Goal: Task Accomplishment & Management: Use online tool/utility

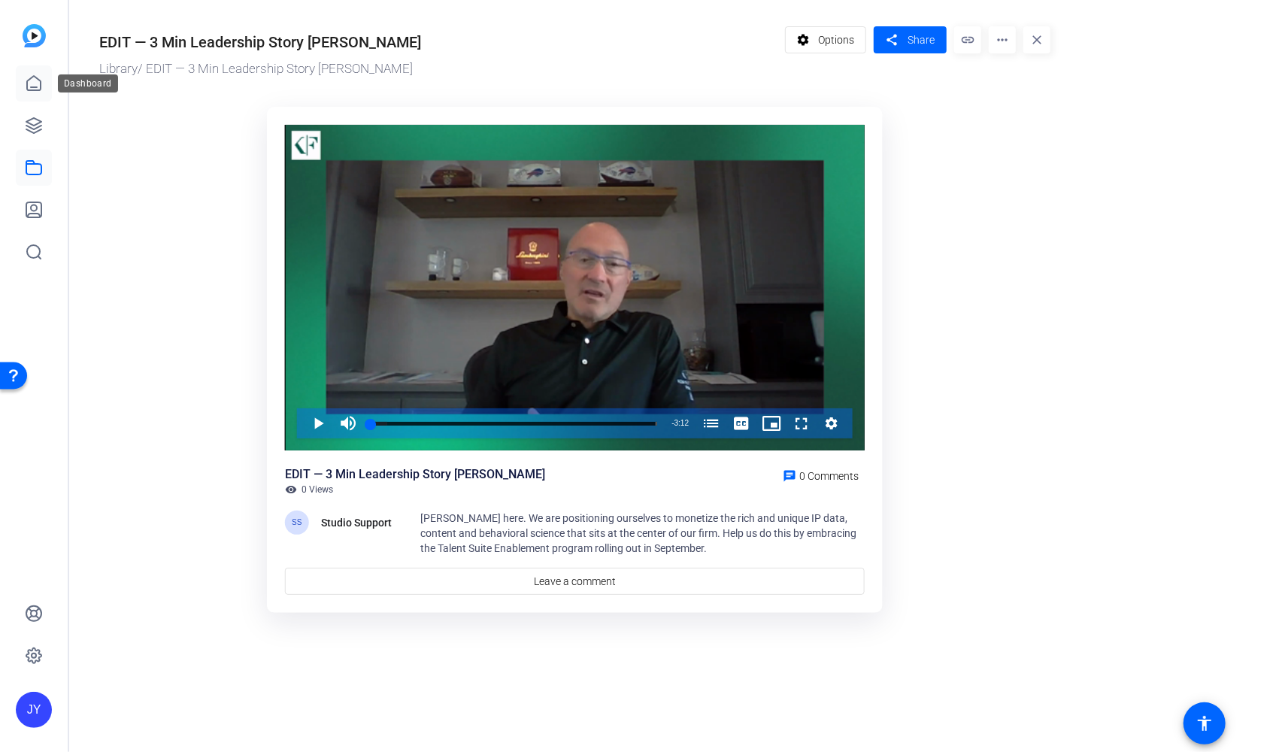
click at [40, 80] on icon at bounding box center [34, 83] width 14 height 14
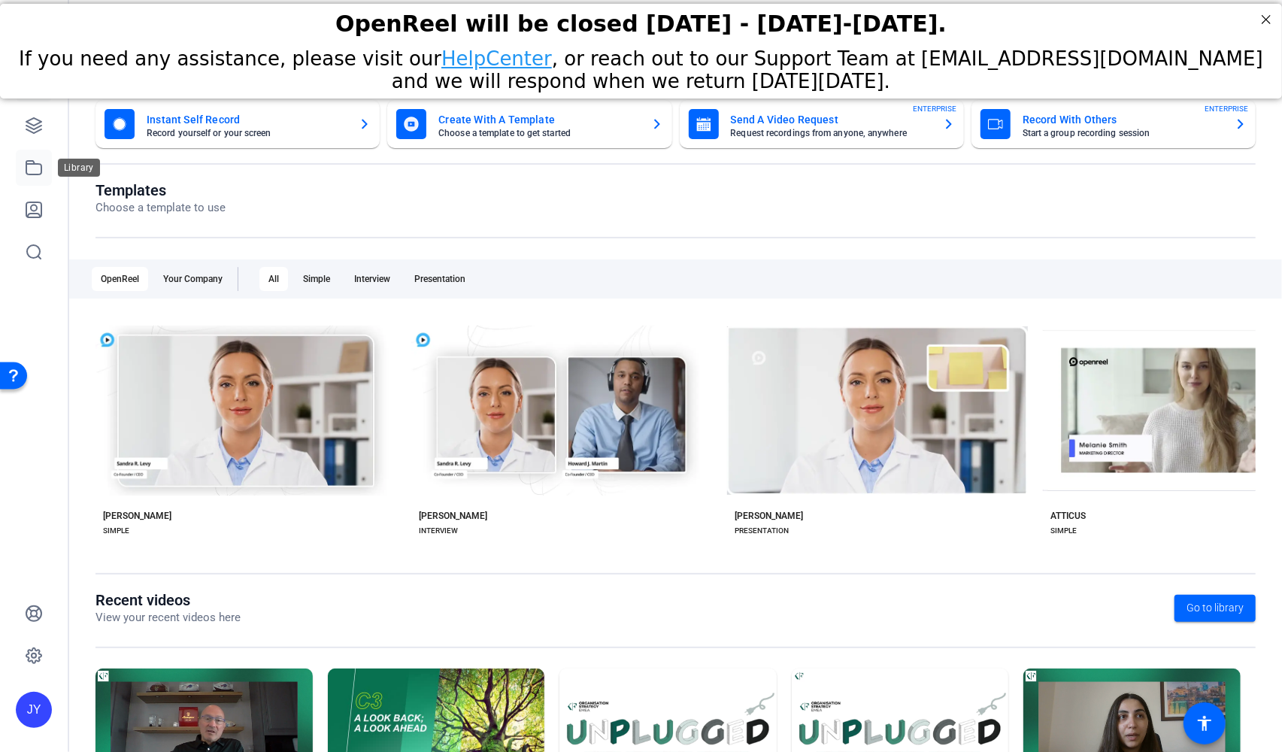
click at [30, 161] on icon at bounding box center [33, 168] width 15 height 14
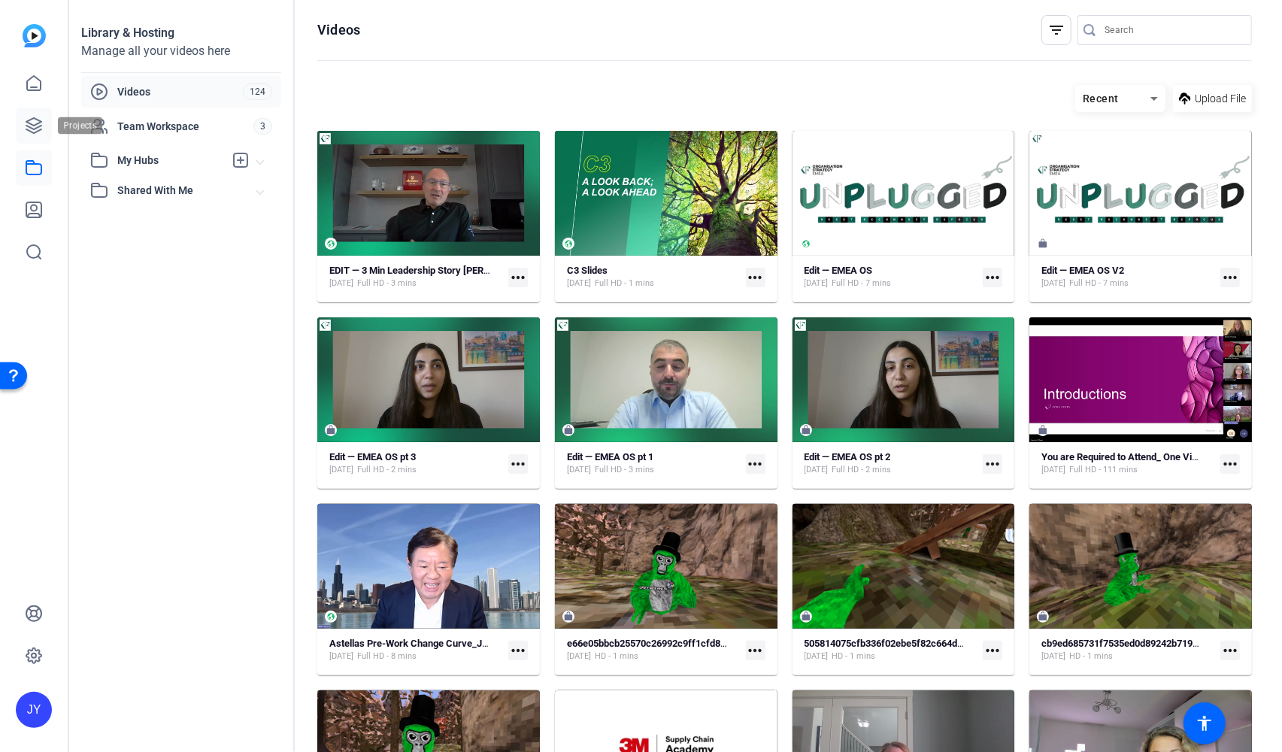
click at [32, 126] on icon at bounding box center [34, 126] width 18 height 18
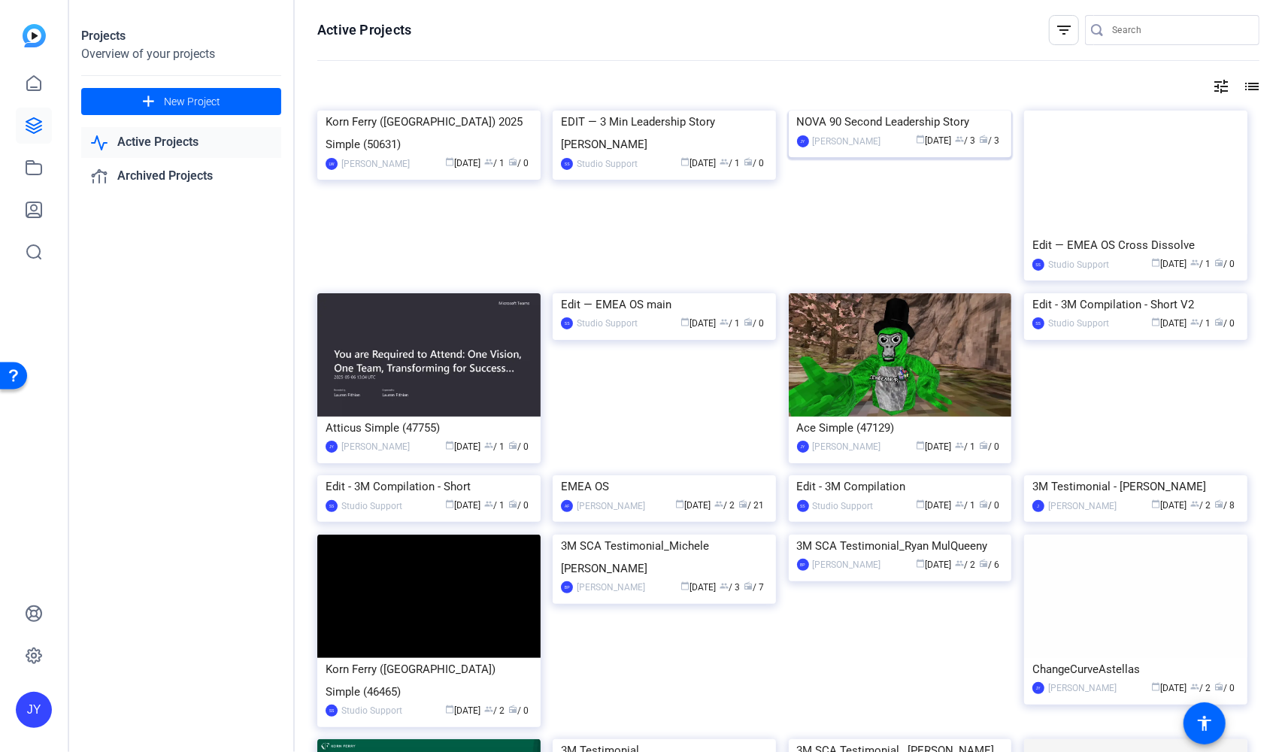
click at [871, 111] on img at bounding box center [900, 111] width 223 height 0
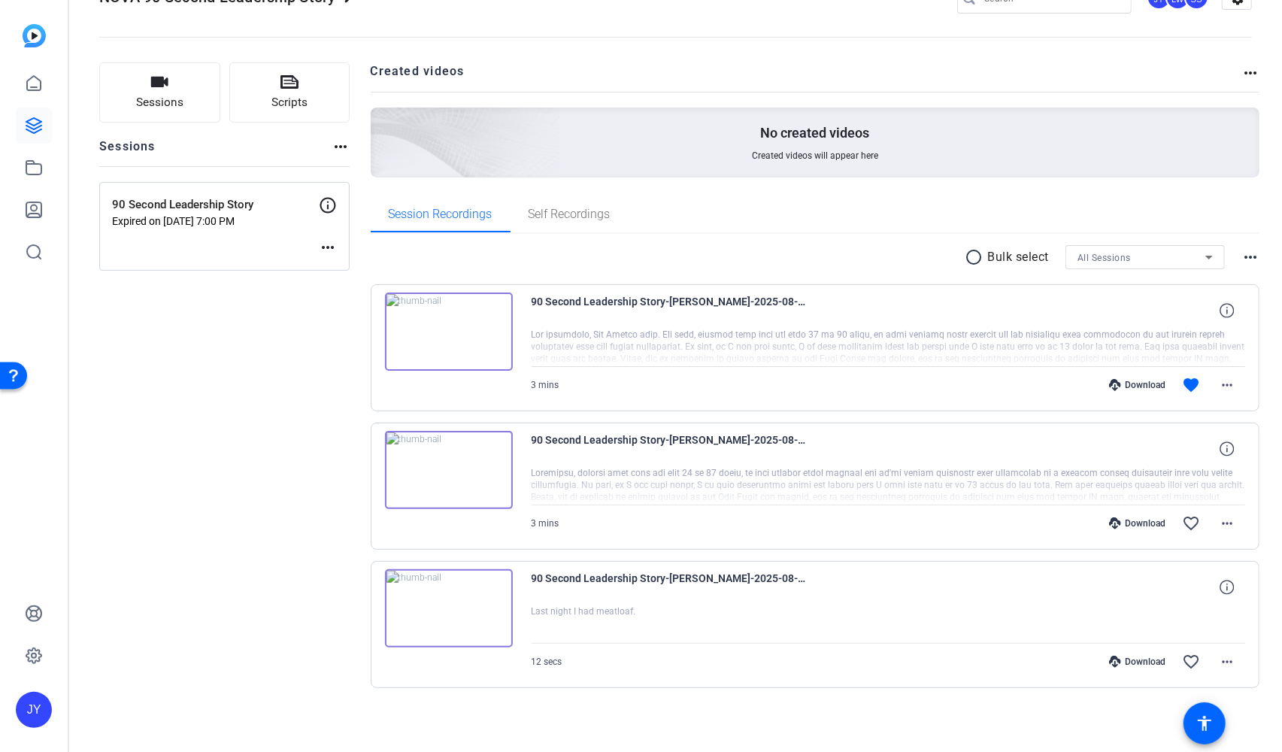
scroll to position [43, 0]
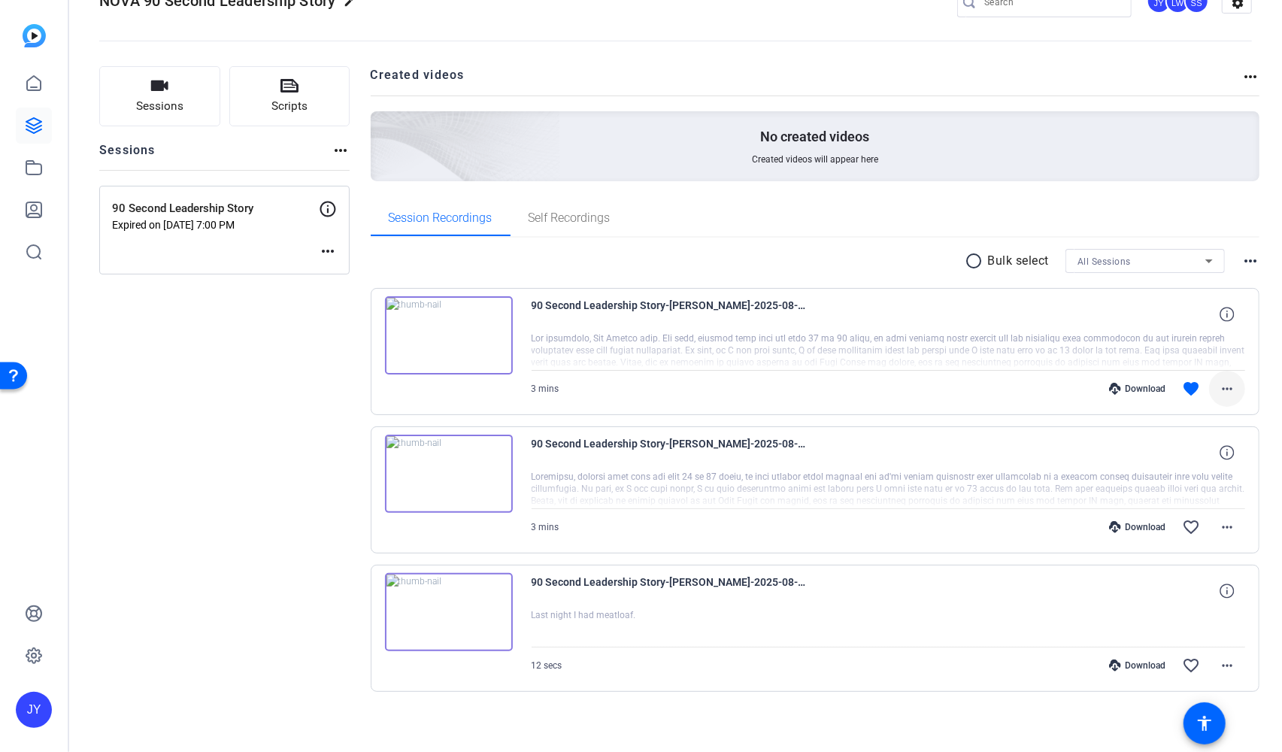
click at [1223, 380] on mat-icon "more_horiz" at bounding box center [1227, 389] width 18 height 18
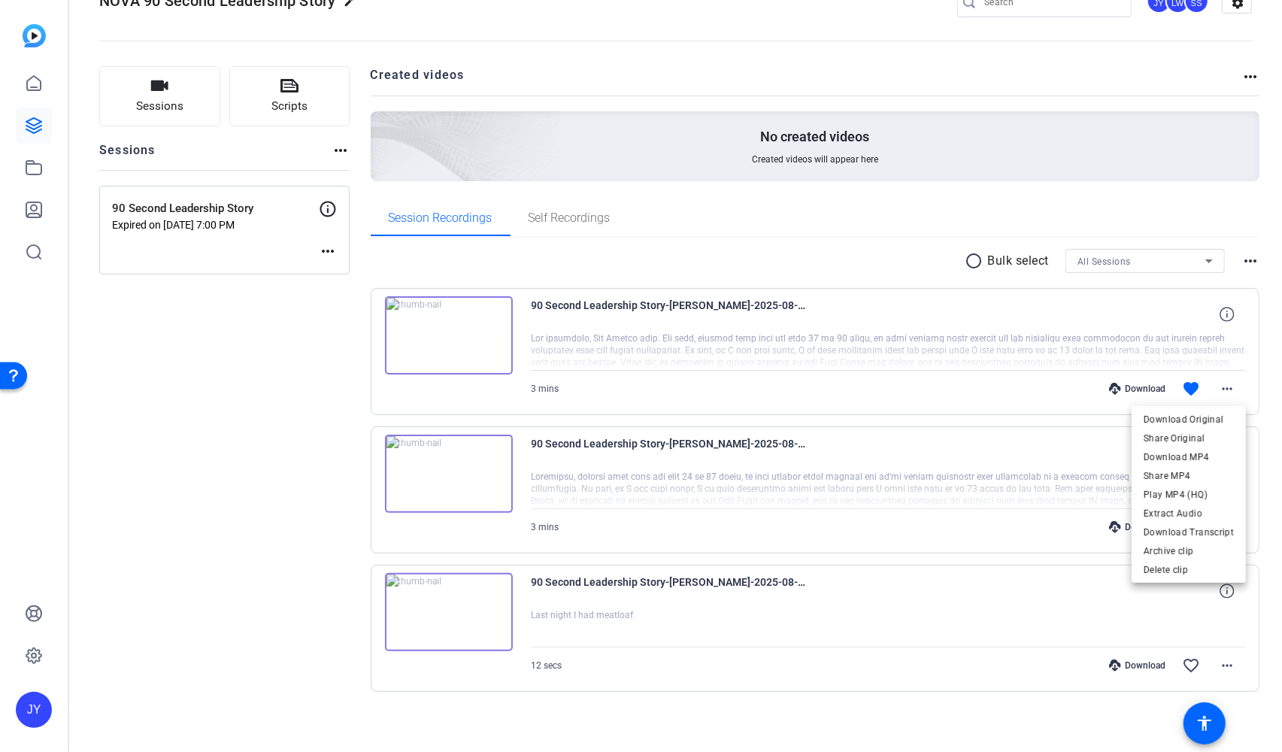
click at [35, 171] on div at bounding box center [641, 376] width 1282 height 752
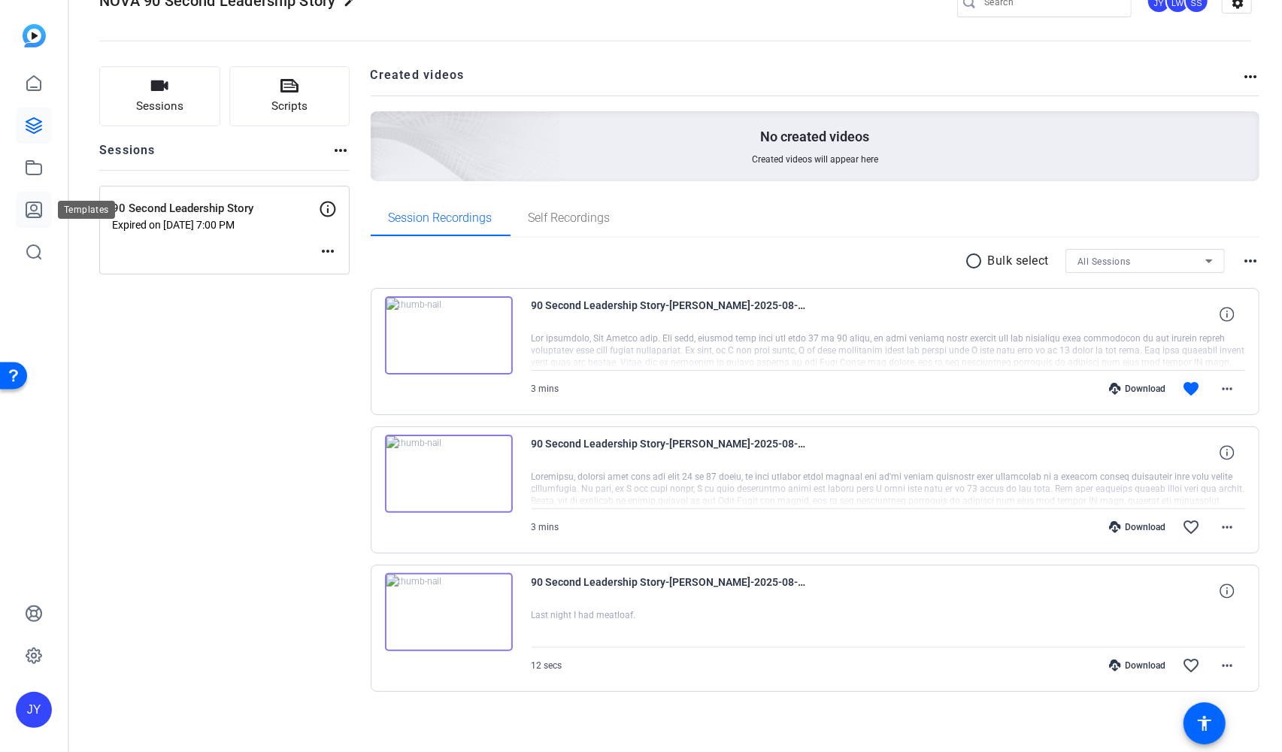
click at [33, 208] on icon at bounding box center [34, 210] width 18 height 18
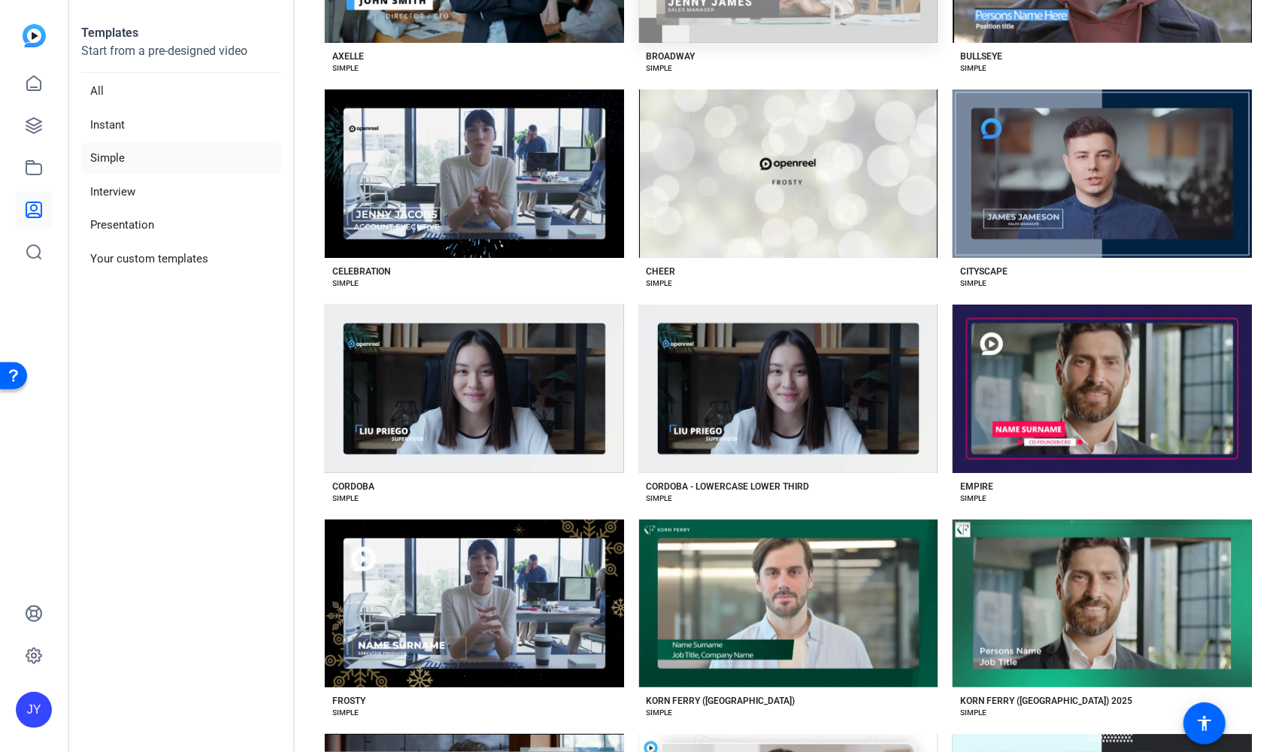
scroll to position [597, 0]
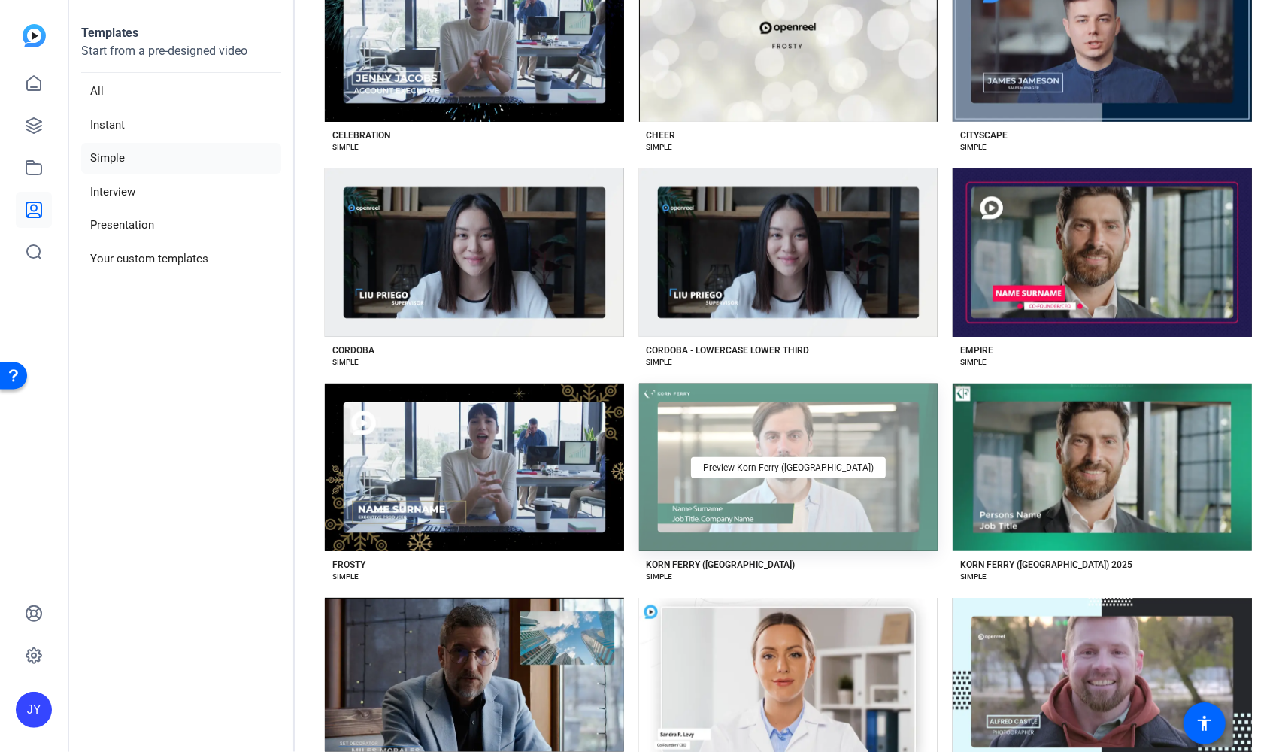
click at [776, 451] on div "Preview Korn Ferry ([GEOGRAPHIC_DATA])" at bounding box center [788, 467] width 299 height 168
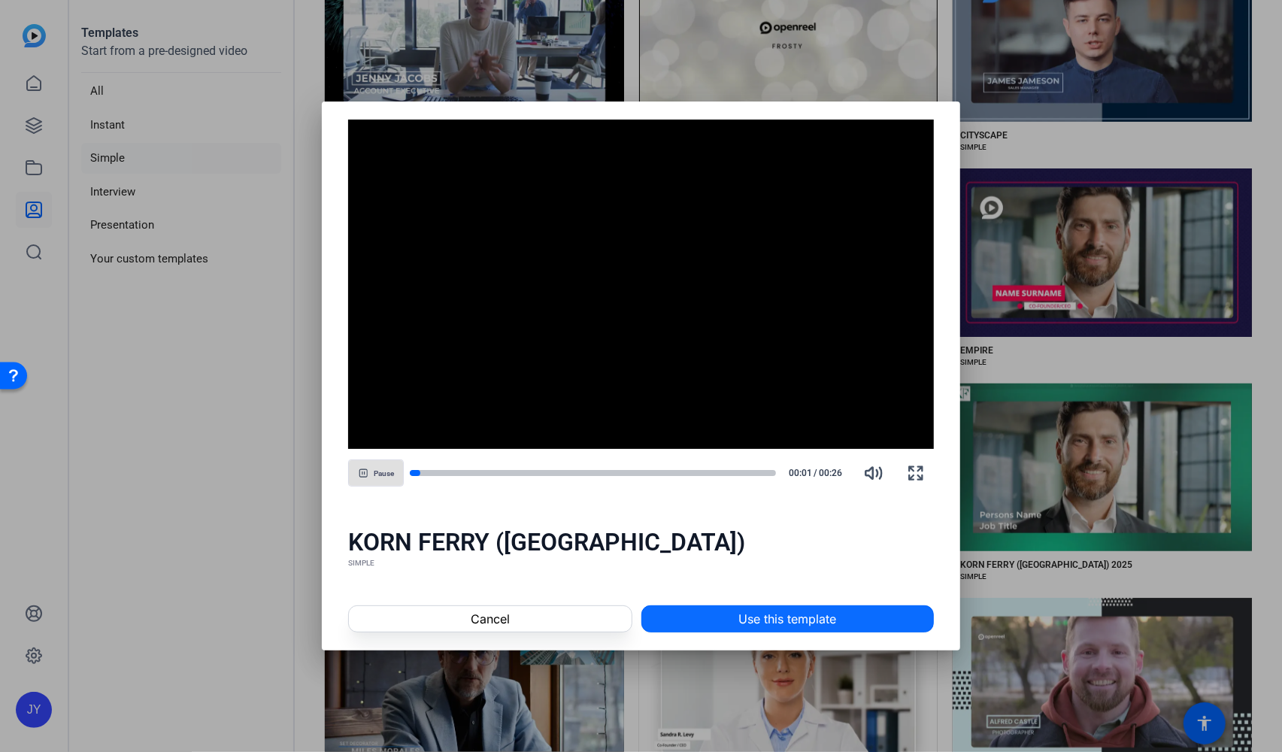
click at [688, 622] on span at bounding box center [787, 619] width 291 height 36
